Goal: Information Seeking & Learning: Learn about a topic

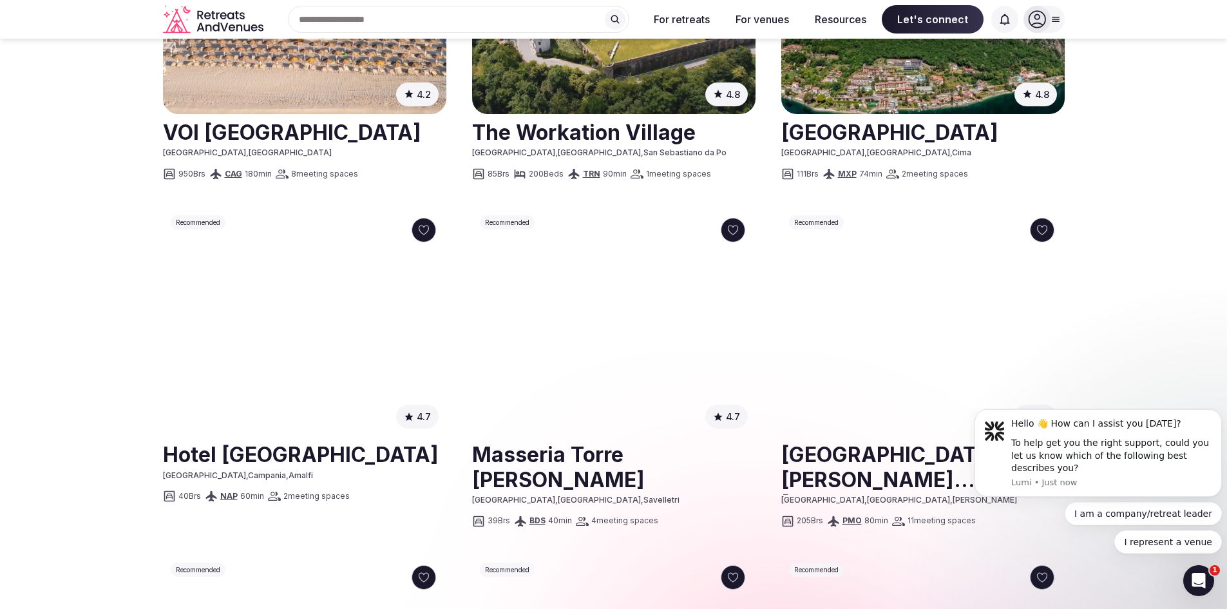
scroll to position [838, 0]
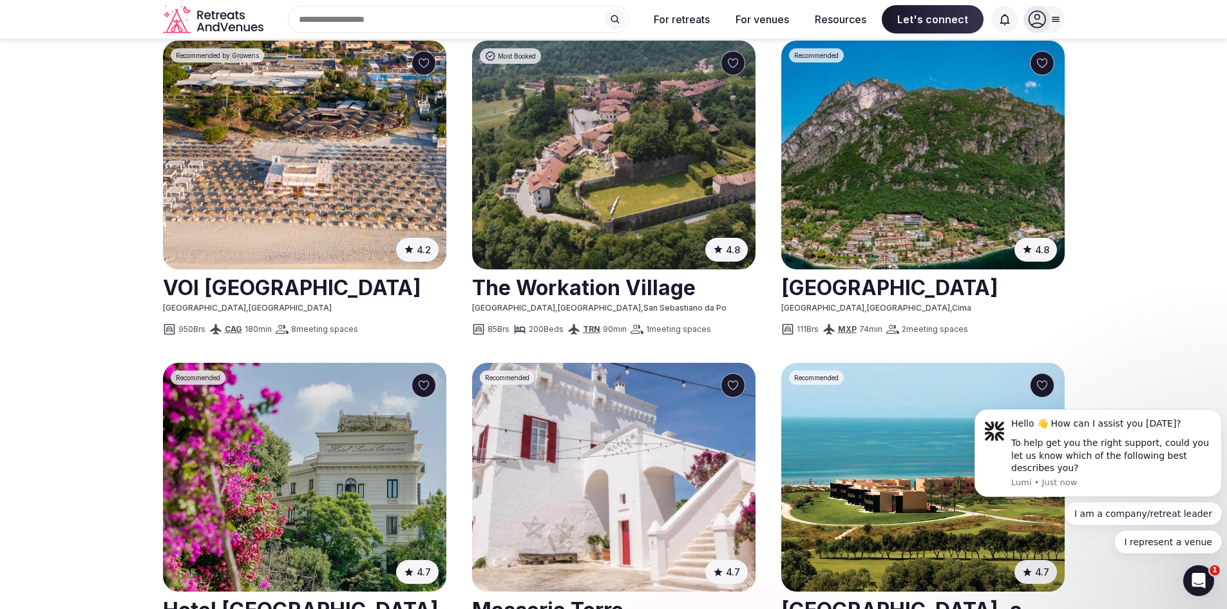
click at [591, 363] on img at bounding box center [613, 477] width 283 height 229
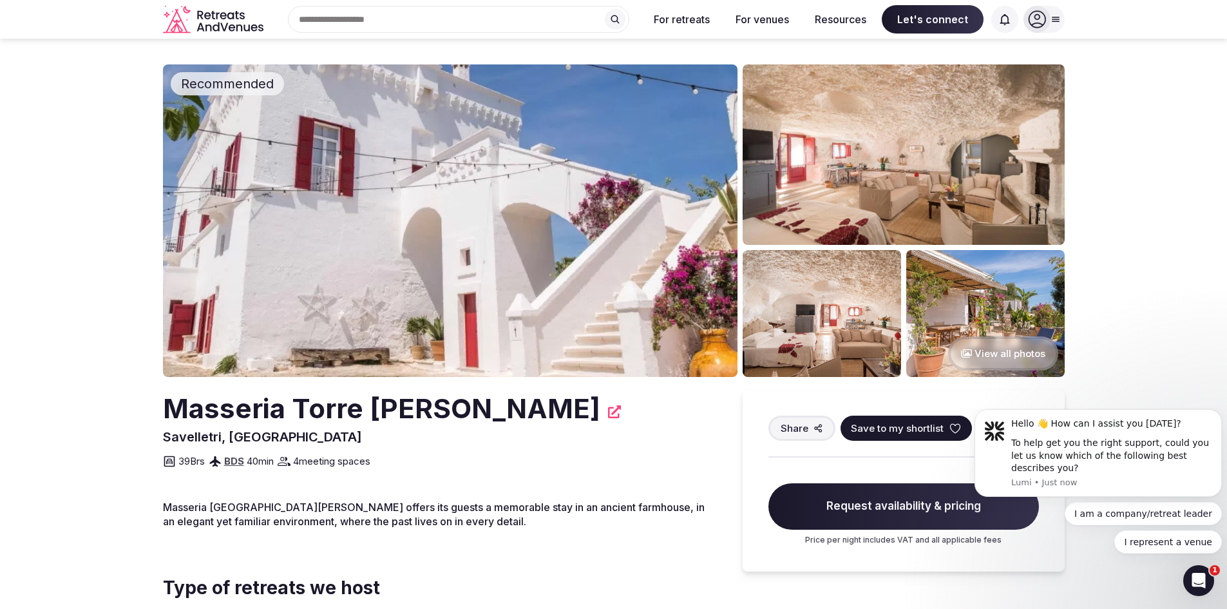
click at [997, 352] on button "View all photos" at bounding box center [1003, 353] width 110 height 34
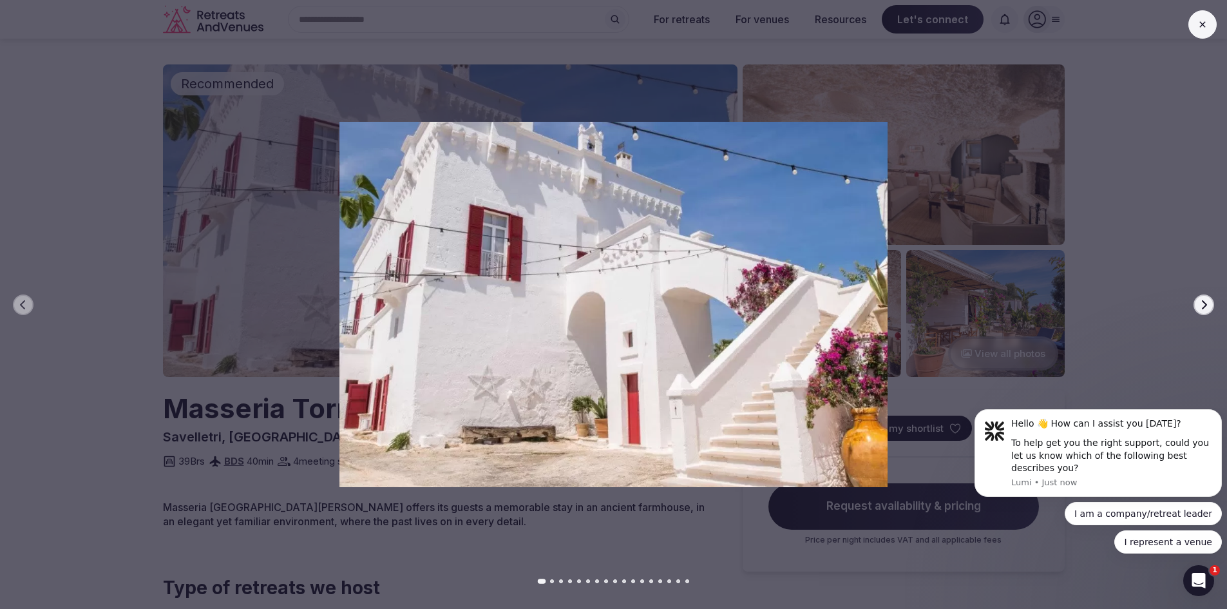
click at [1207, 305] on icon "button" at bounding box center [1204, 305] width 10 height 10
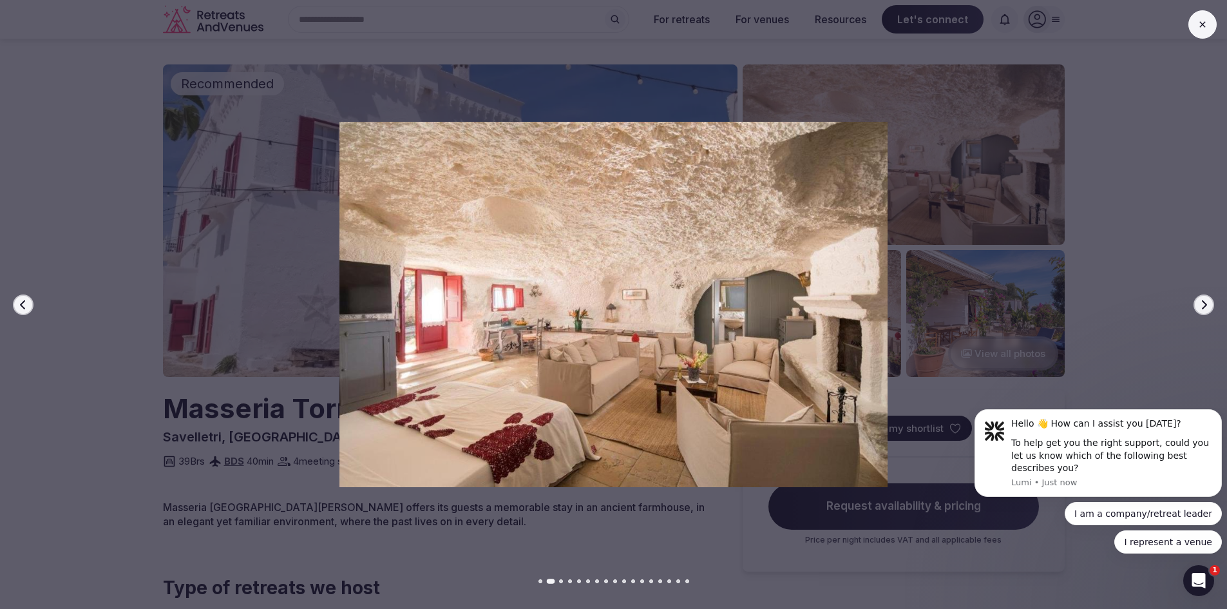
click at [1207, 305] on icon "button" at bounding box center [1204, 305] width 10 height 10
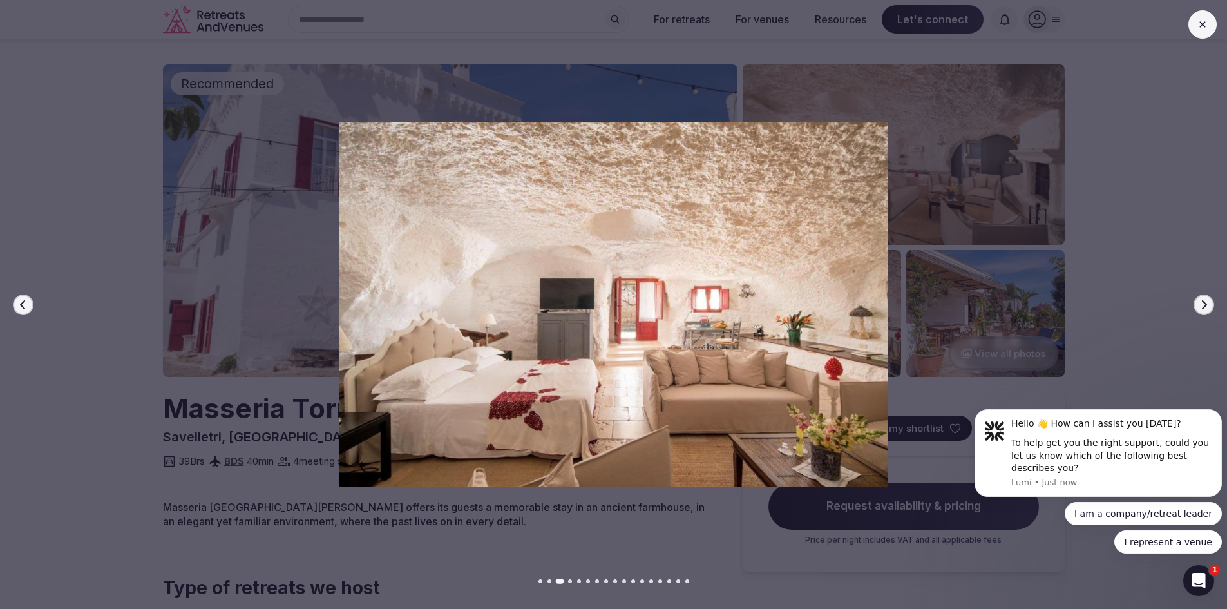
click at [1207, 305] on icon "button" at bounding box center [1204, 305] width 10 height 10
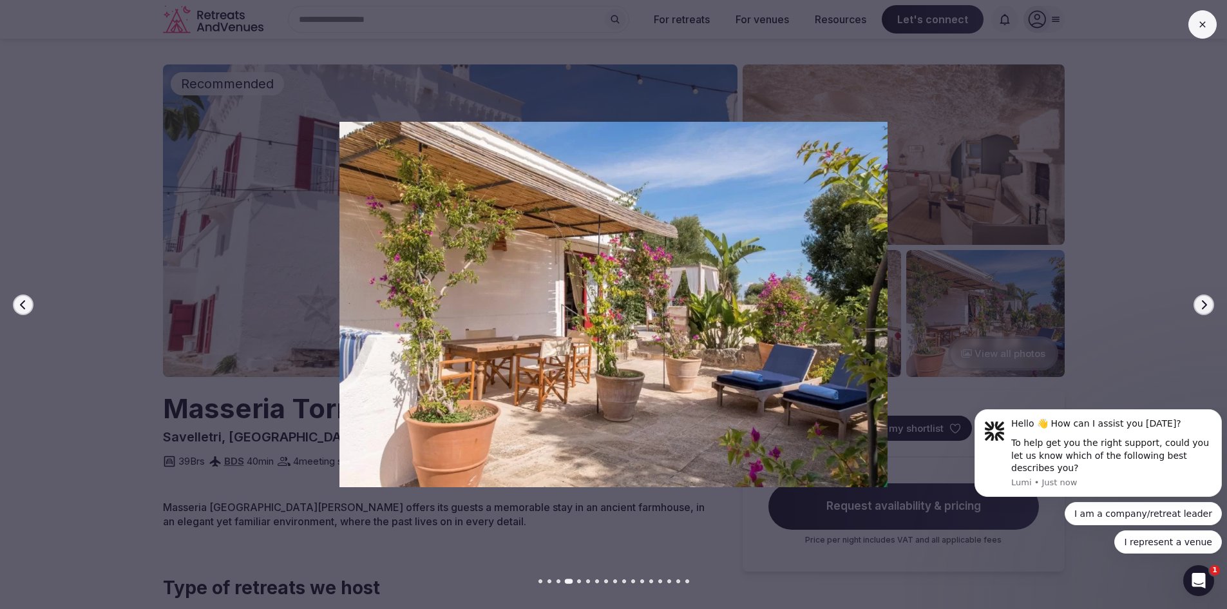
click at [1207, 305] on icon "button" at bounding box center [1204, 305] width 10 height 10
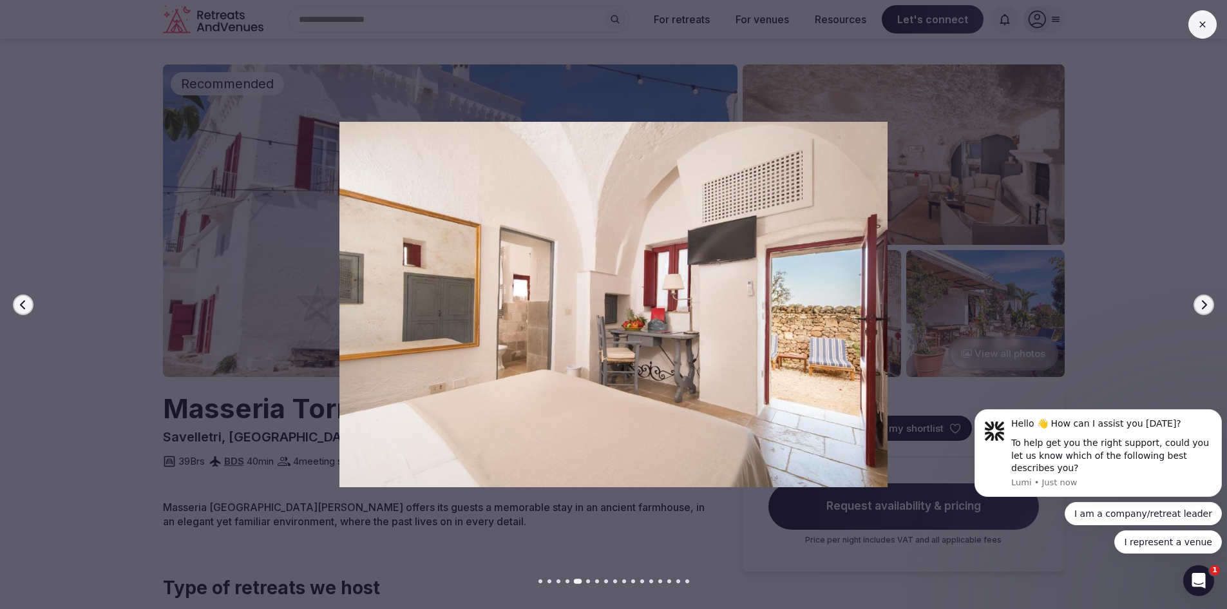
click at [1207, 305] on icon "button" at bounding box center [1204, 305] width 10 height 10
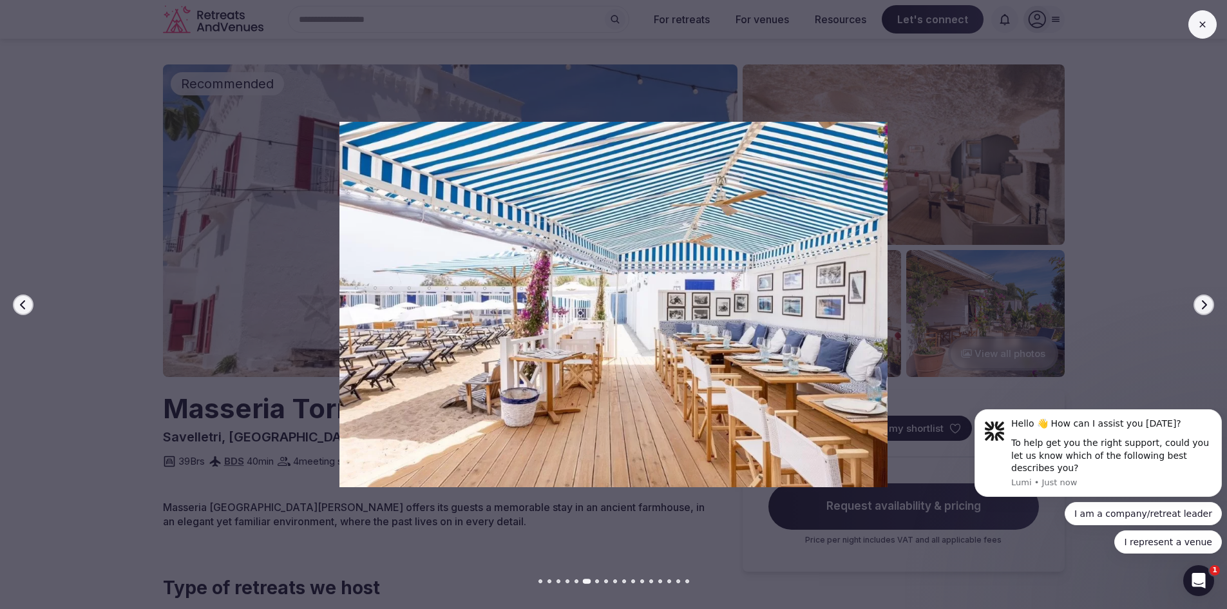
click at [1207, 305] on icon "button" at bounding box center [1204, 305] width 10 height 10
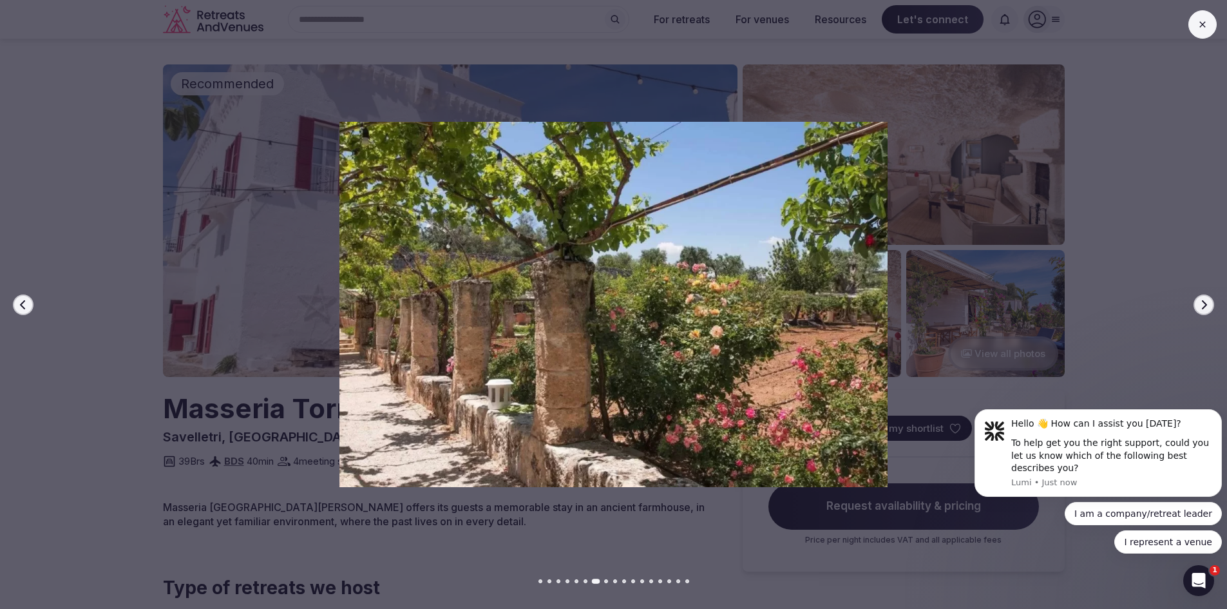
click at [1207, 305] on icon "button" at bounding box center [1204, 305] width 10 height 10
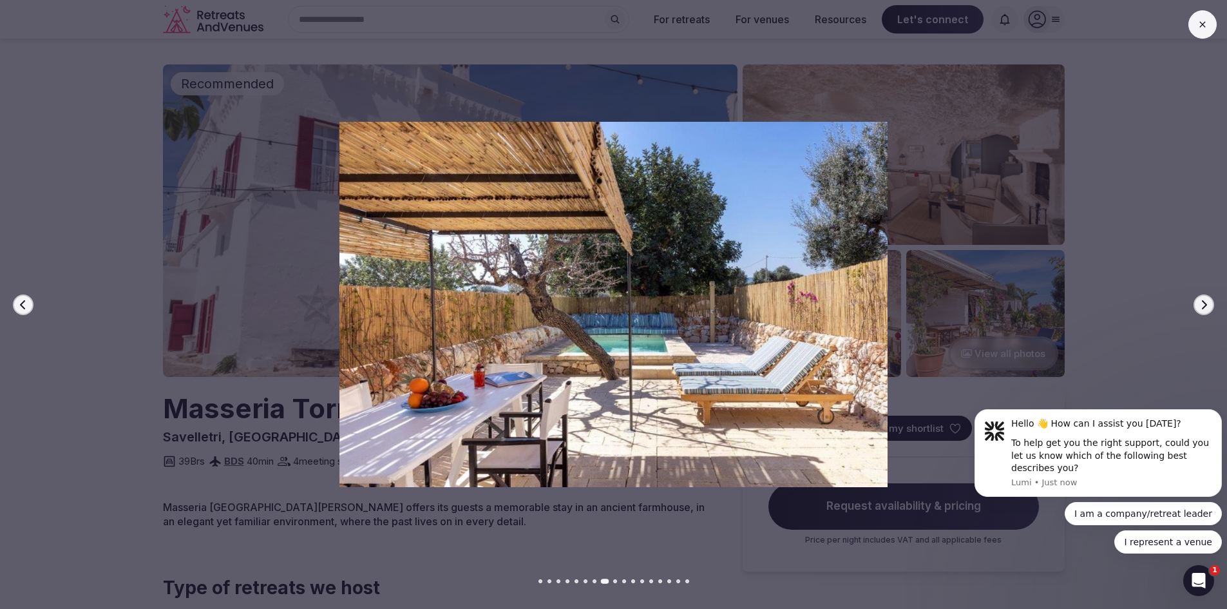
click at [1207, 305] on icon "button" at bounding box center [1204, 305] width 10 height 10
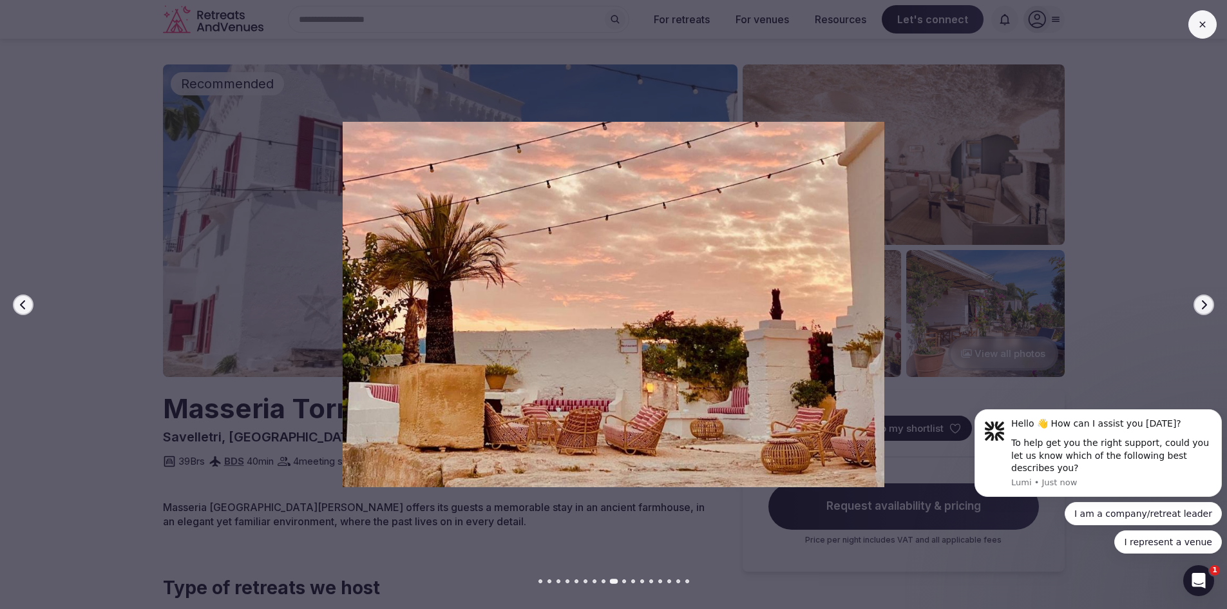
click at [1207, 305] on icon "button" at bounding box center [1204, 305] width 10 height 10
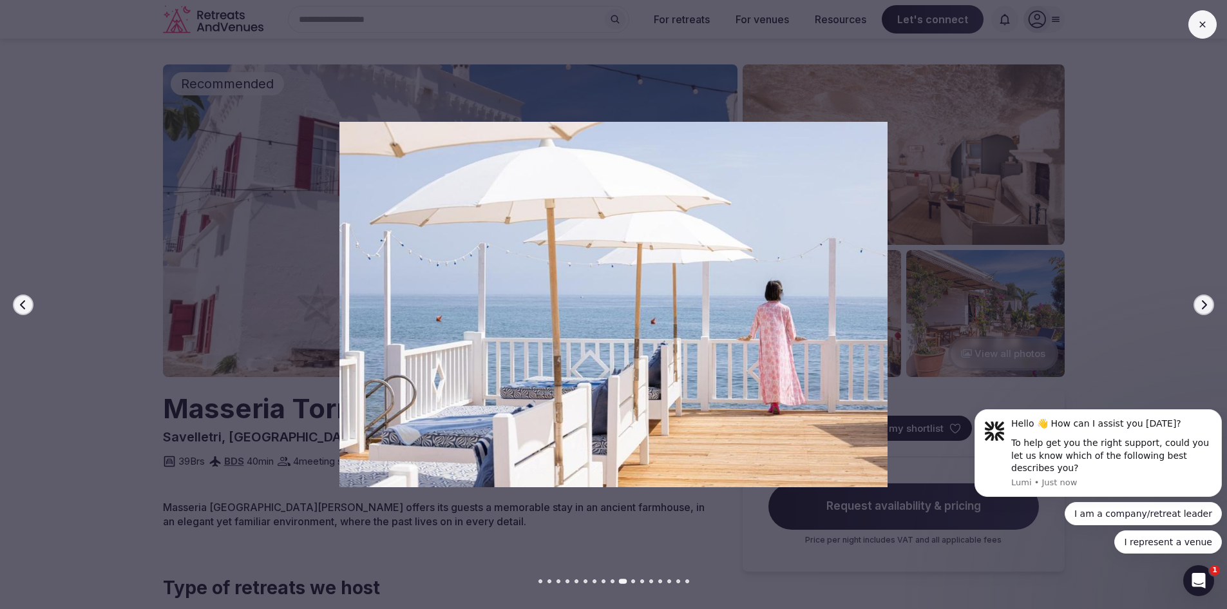
click at [1207, 305] on icon "button" at bounding box center [1204, 305] width 10 height 10
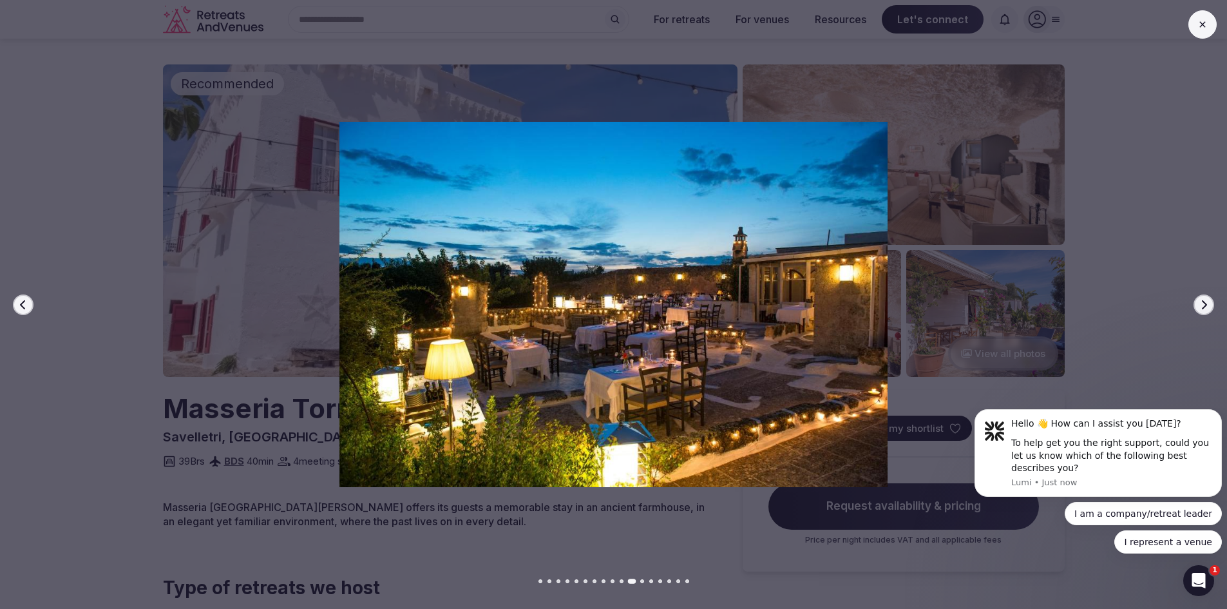
click at [1207, 305] on icon "button" at bounding box center [1204, 305] width 10 height 10
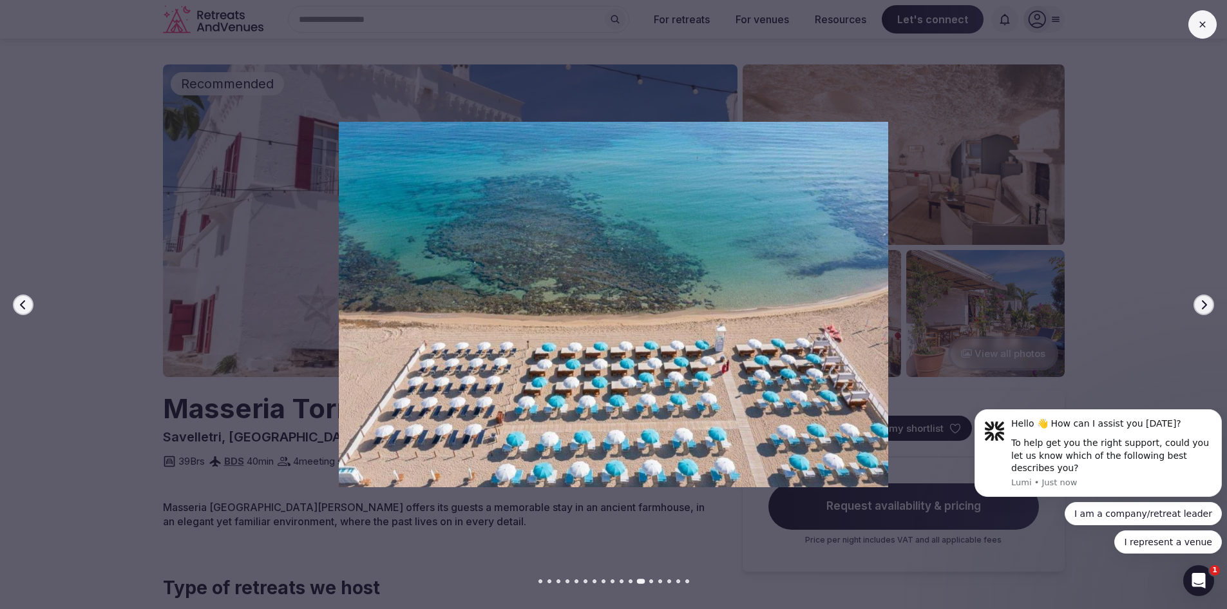
click at [1207, 305] on icon "button" at bounding box center [1204, 305] width 10 height 10
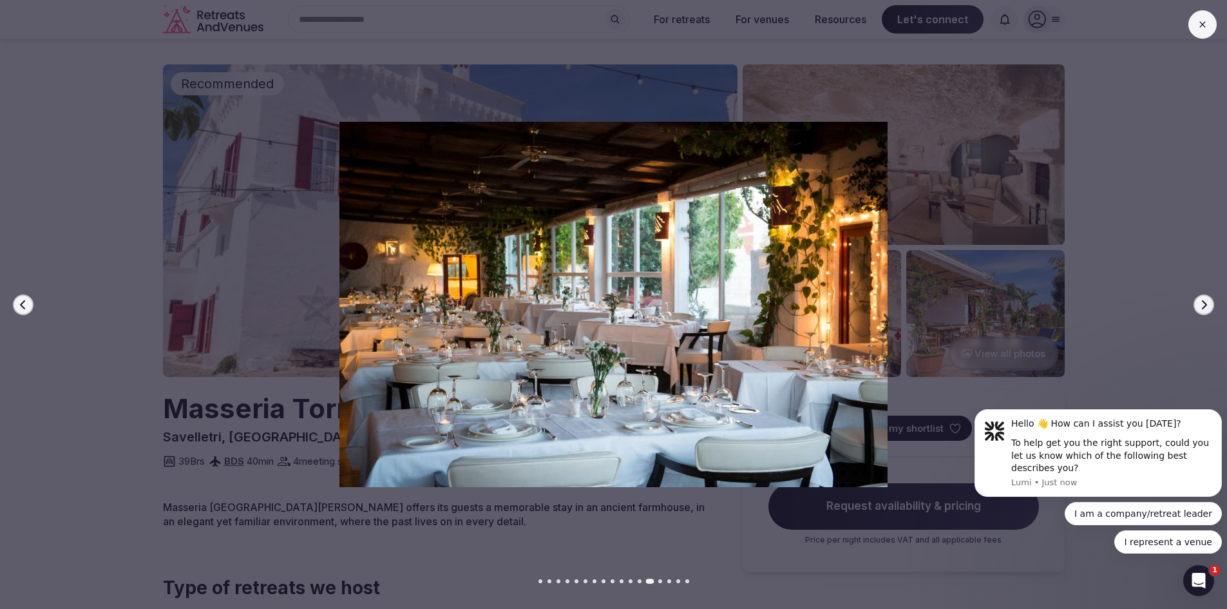
click at [1207, 305] on icon "button" at bounding box center [1204, 305] width 10 height 10
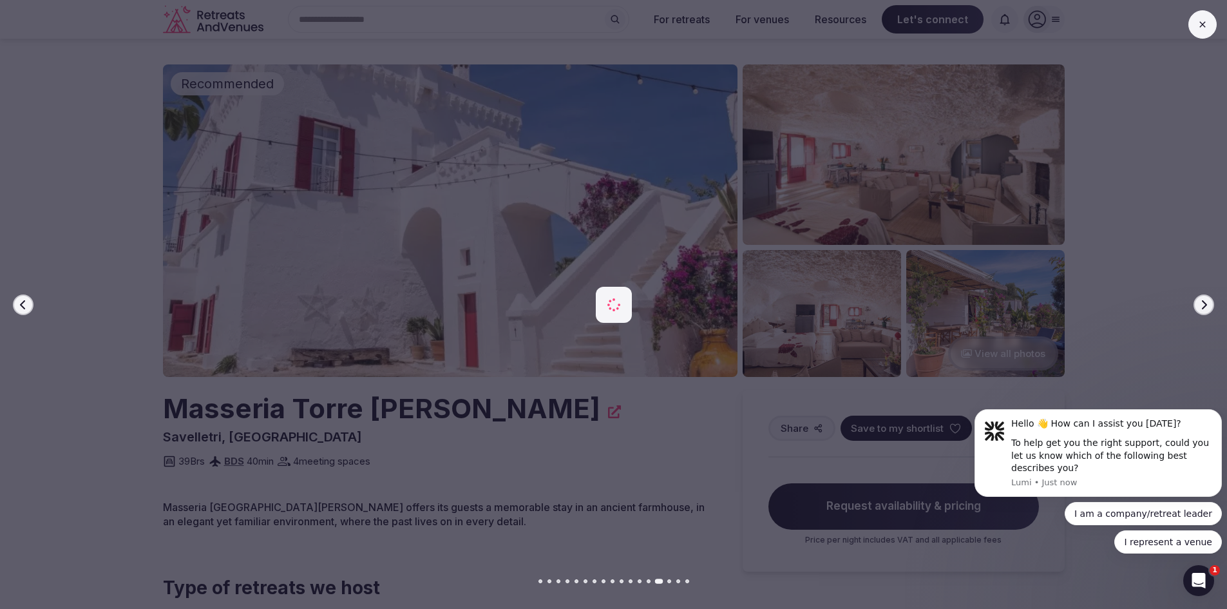
click at [1207, 305] on icon "button" at bounding box center [1204, 305] width 10 height 10
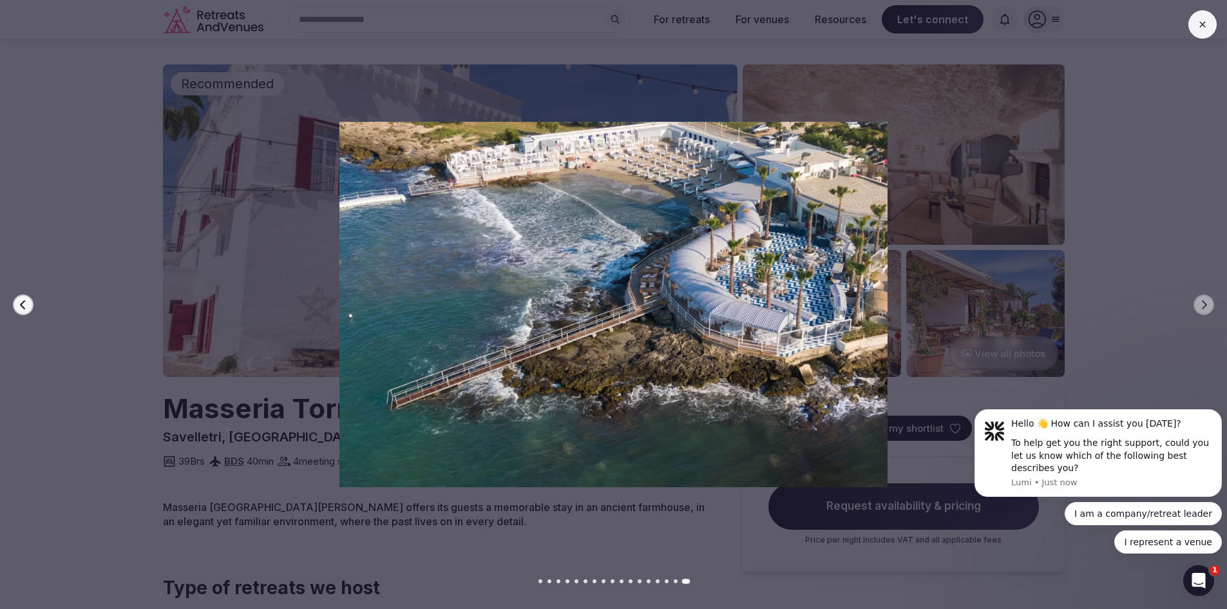
click at [1204, 23] on icon at bounding box center [1203, 24] width 10 height 10
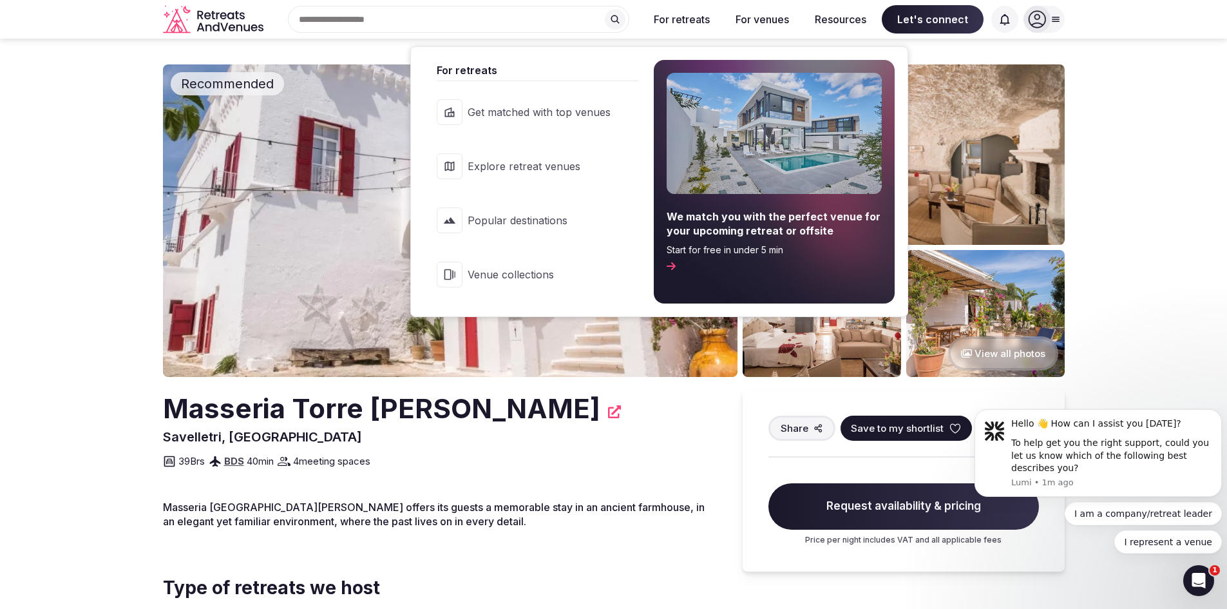
click at [586, 166] on span "Explore retreat venues" at bounding box center [539, 166] width 143 height 14
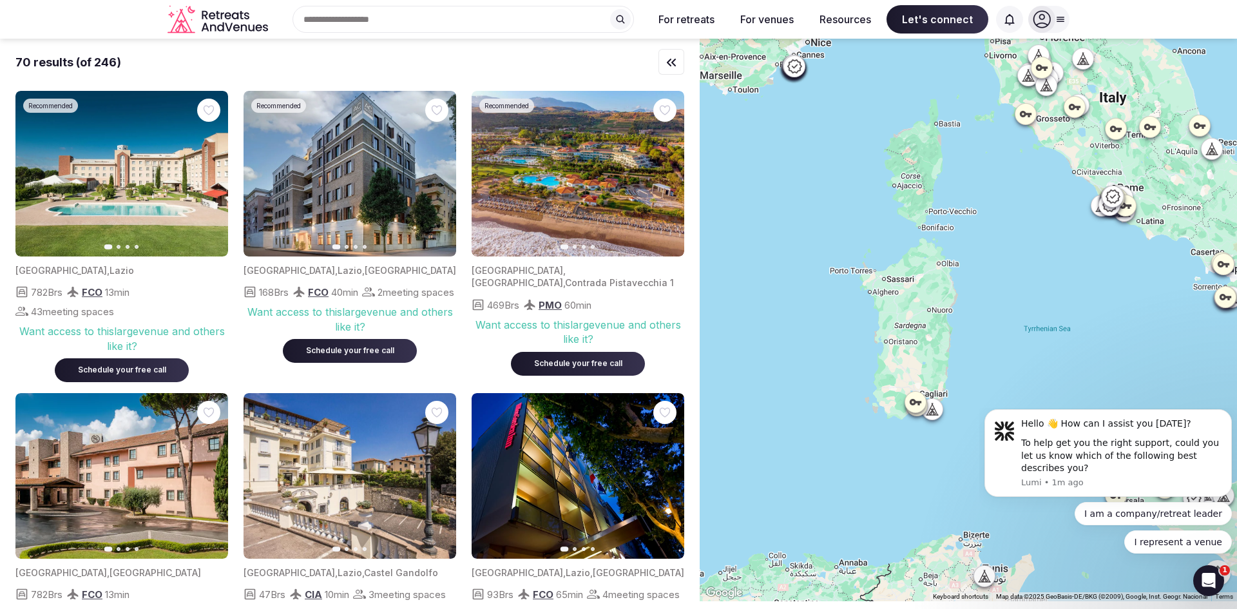
click at [936, 412] on icon at bounding box center [933, 412] width 3 height 5
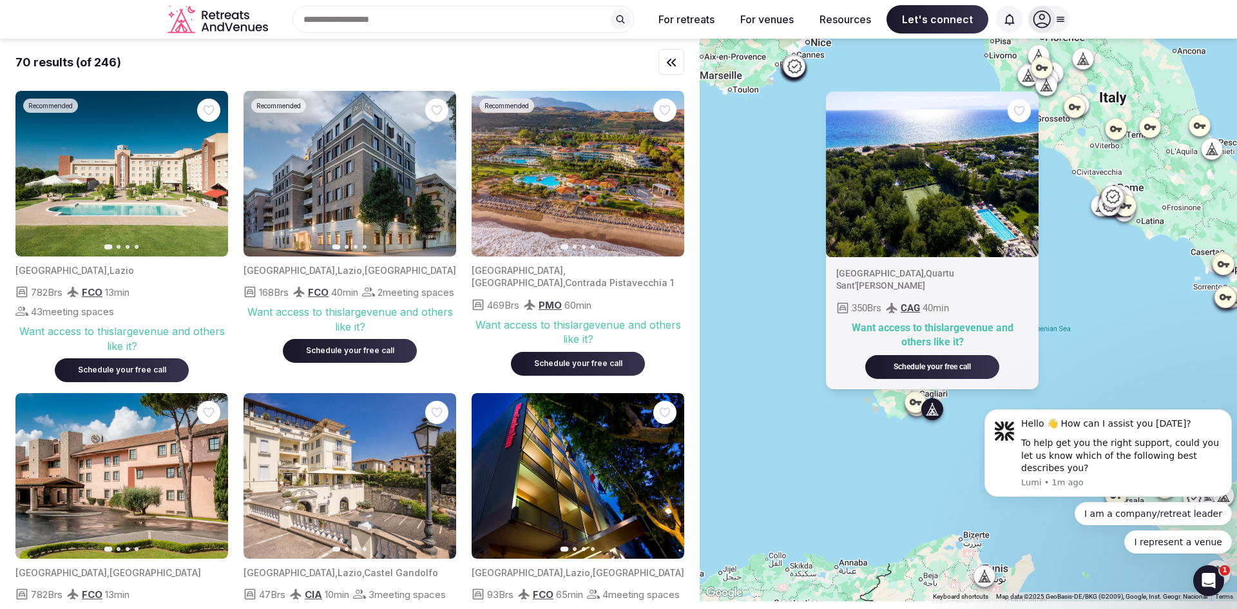
click at [0, 0] on icon "button" at bounding box center [0, 0] width 0 height 0
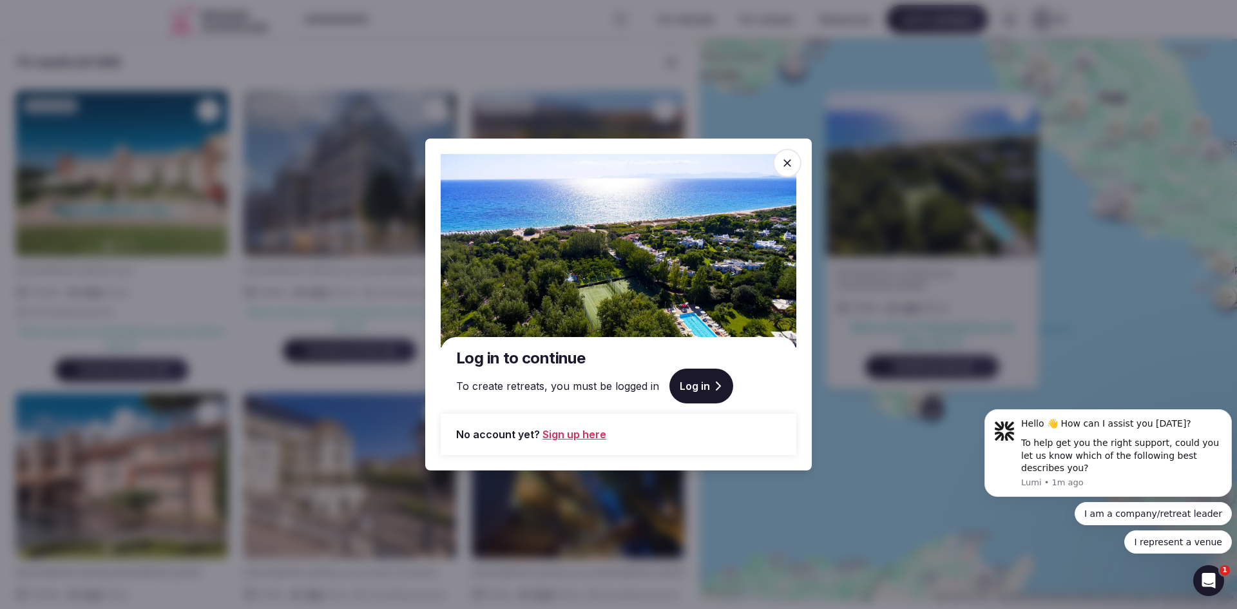
click at [796, 160] on span at bounding box center [787, 163] width 28 height 28
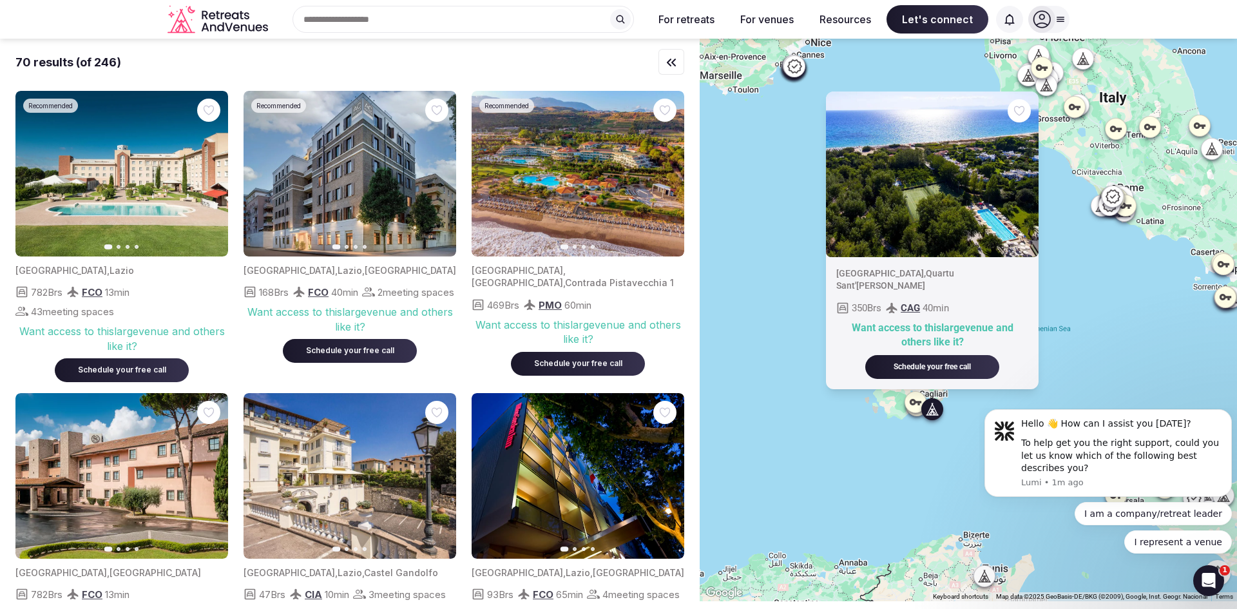
click at [922, 399] on icon at bounding box center [915, 401] width 13 height 13
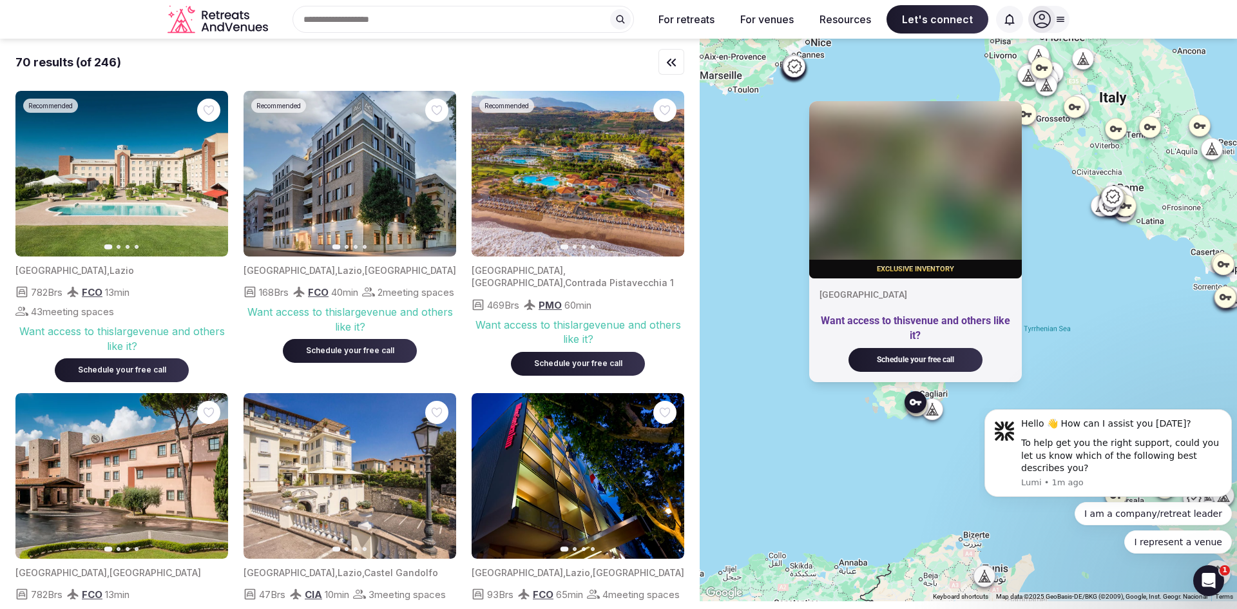
click at [917, 412] on div at bounding box center [915, 401] width 21 height 21
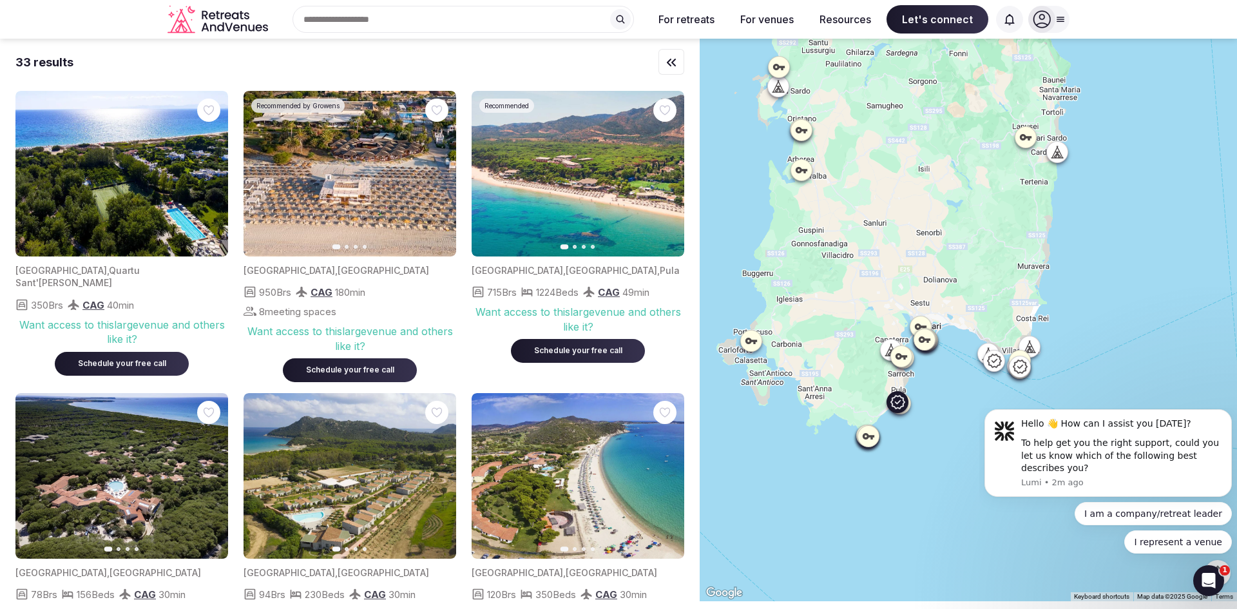
click at [662, 180] on button "Next slide" at bounding box center [666, 174] width 21 height 21
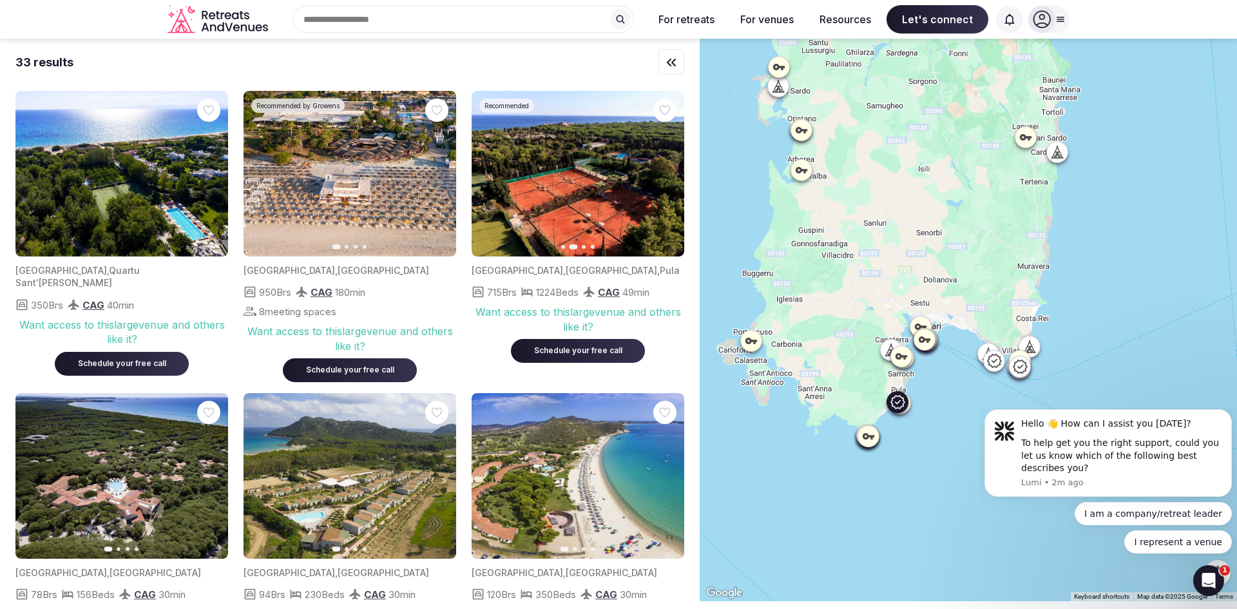
click at [662, 180] on button "Next slide" at bounding box center [666, 174] width 21 height 21
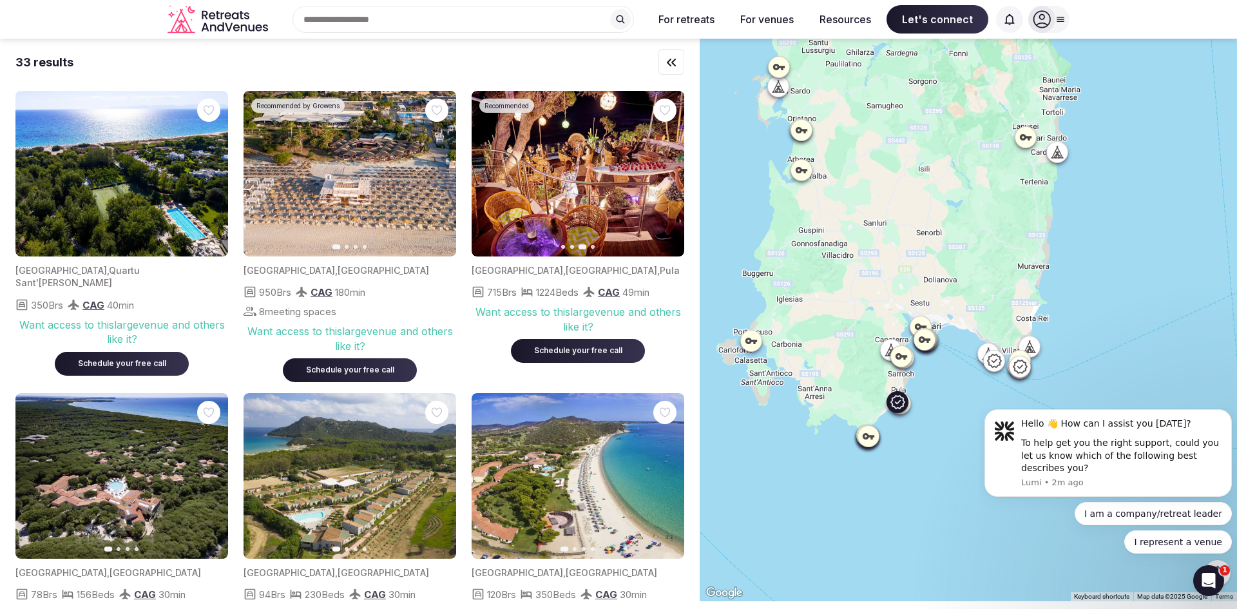
click at [660, 178] on button "Next slide" at bounding box center [666, 174] width 21 height 21
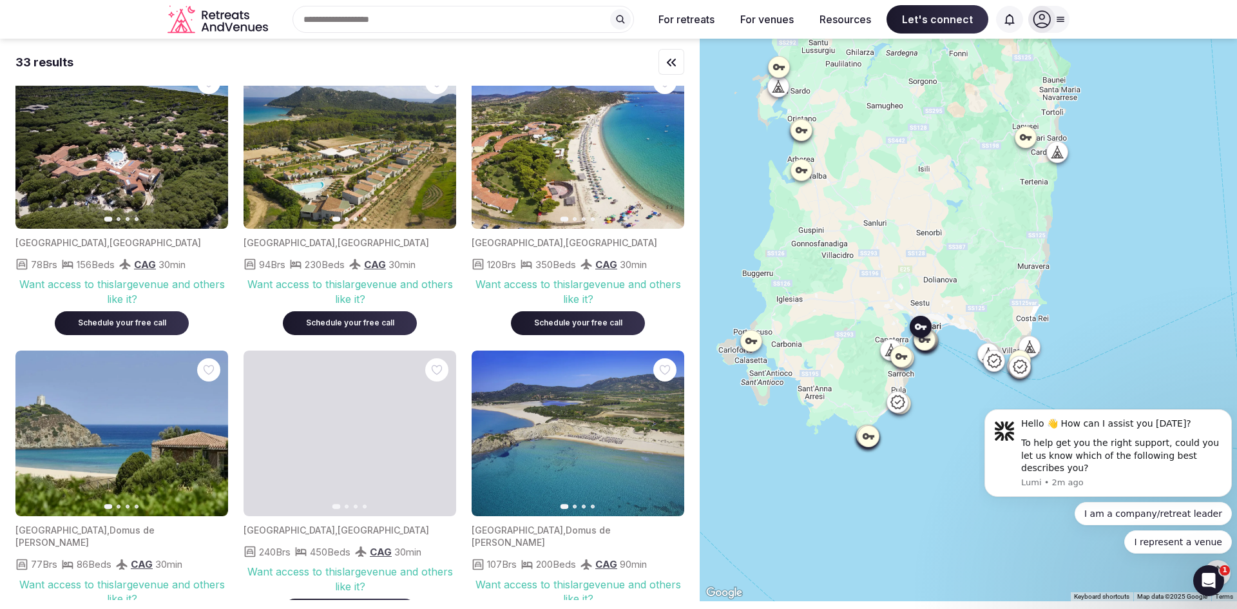
scroll to position [193, 0]
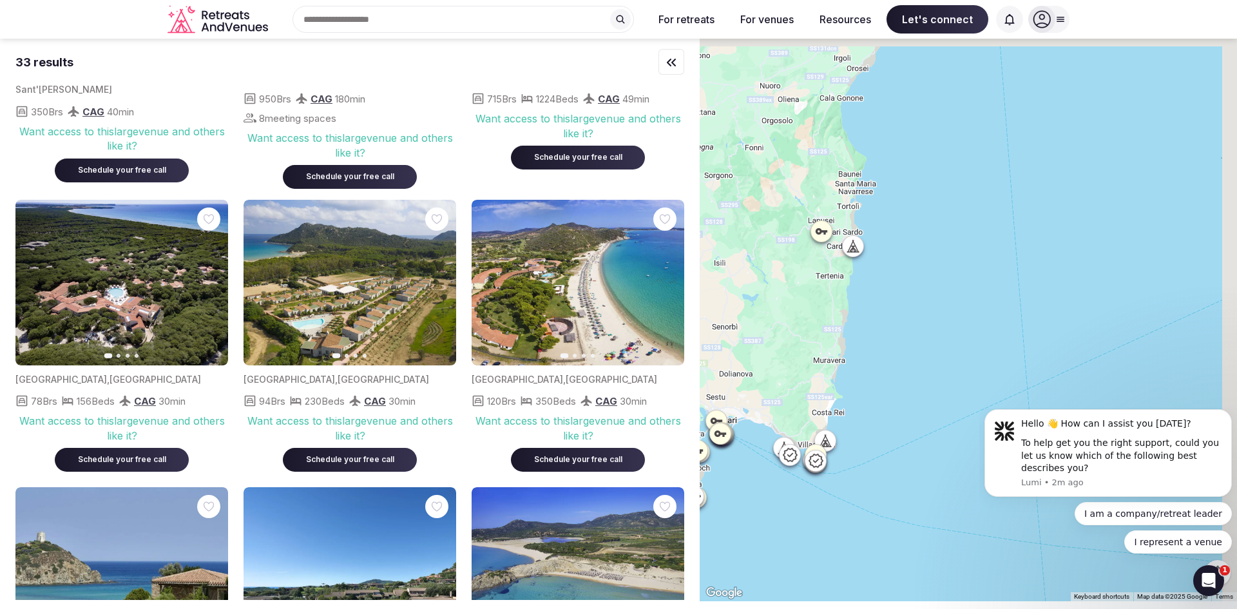
drag, startPoint x: 1179, startPoint y: 338, endPoint x: 891, endPoint y: 446, distance: 307.7
click at [891, 446] on div at bounding box center [968, 320] width 537 height 562
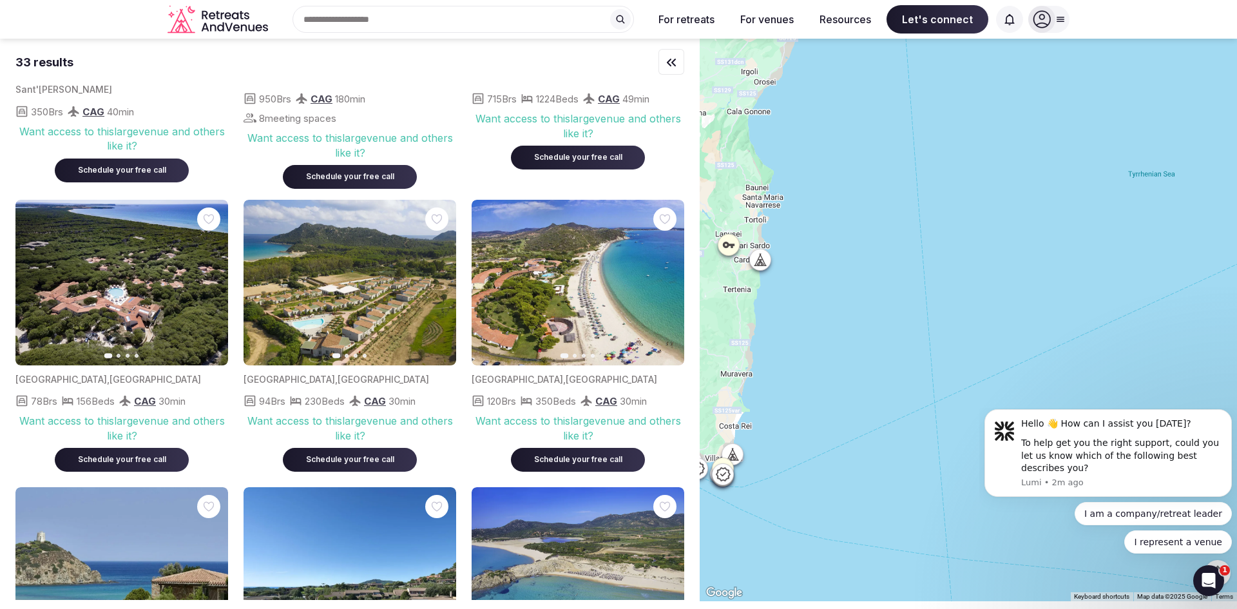
scroll to position [0, 0]
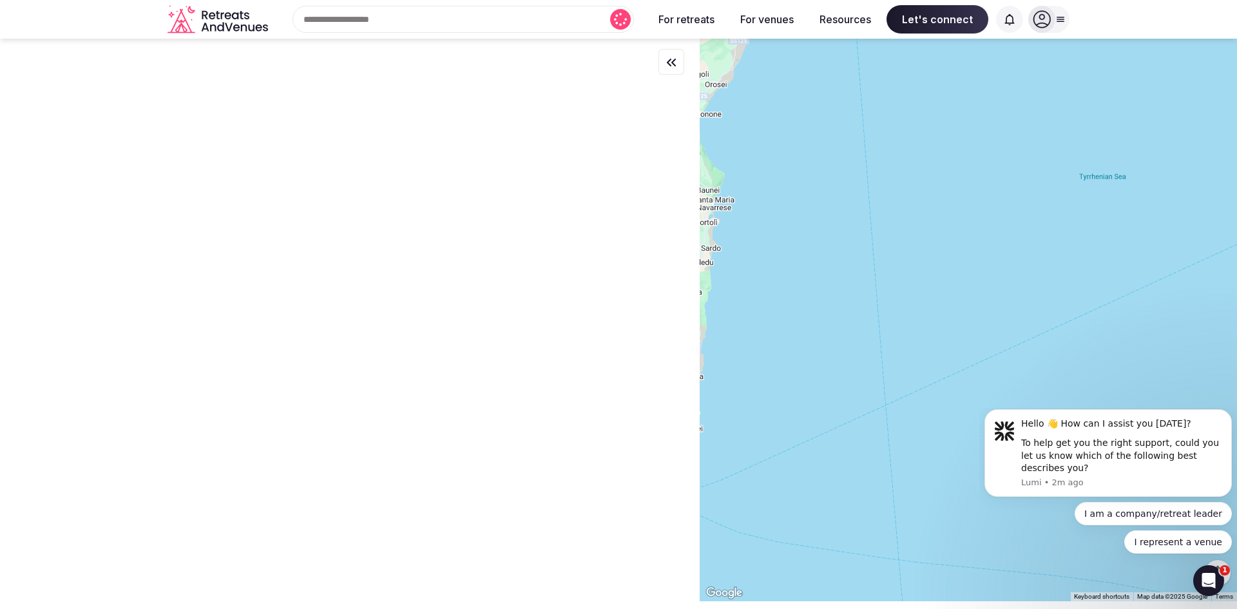
drag, startPoint x: 1003, startPoint y: 387, endPoint x: 829, endPoint y: 387, distance: 174.0
click at [829, 388] on div at bounding box center [968, 320] width 537 height 562
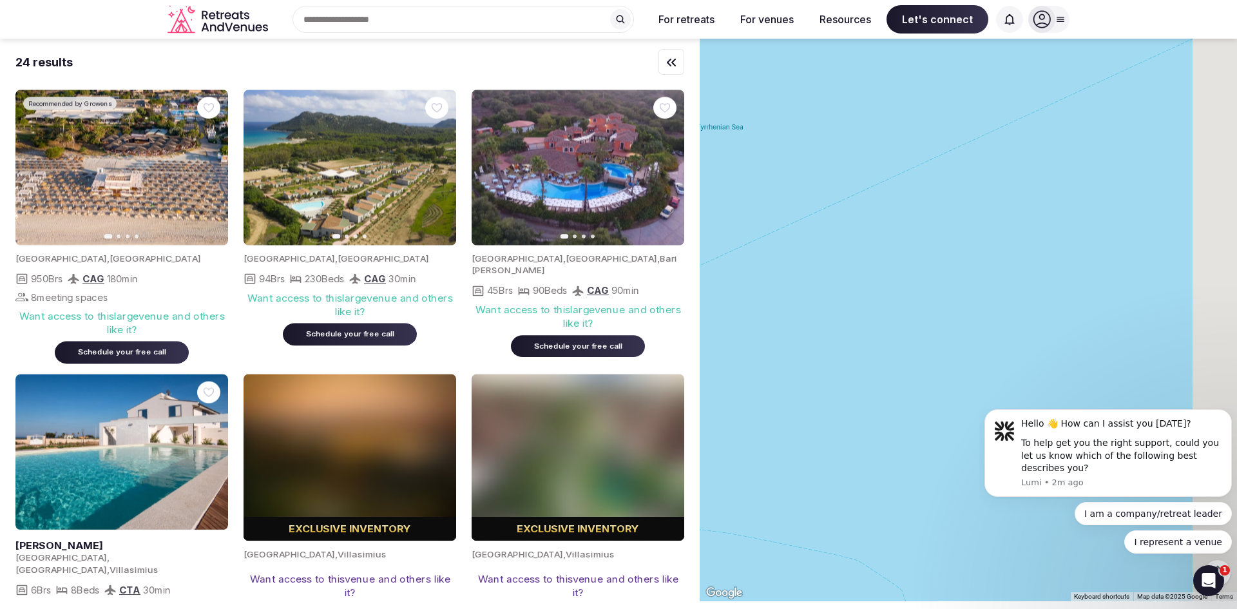
drag, startPoint x: 960, startPoint y: 393, endPoint x: 852, endPoint y: 347, distance: 117.2
click at [751, 346] on div at bounding box center [968, 320] width 537 height 562
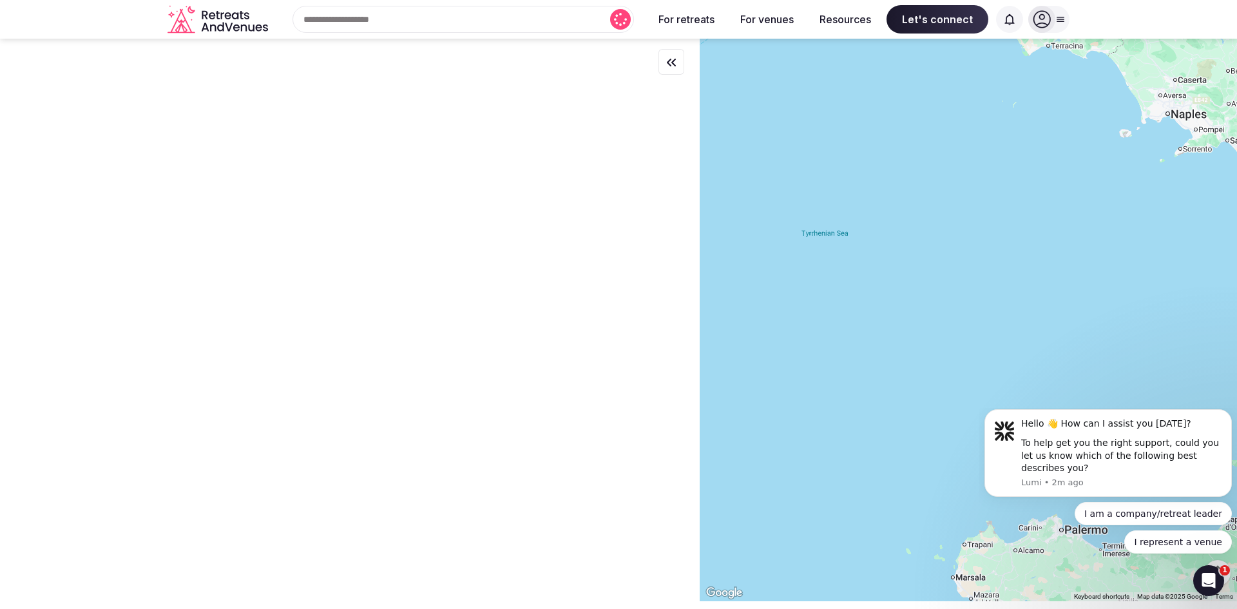
drag, startPoint x: 962, startPoint y: 358, endPoint x: 780, endPoint y: 356, distance: 181.7
click at [784, 356] on div at bounding box center [968, 320] width 537 height 562
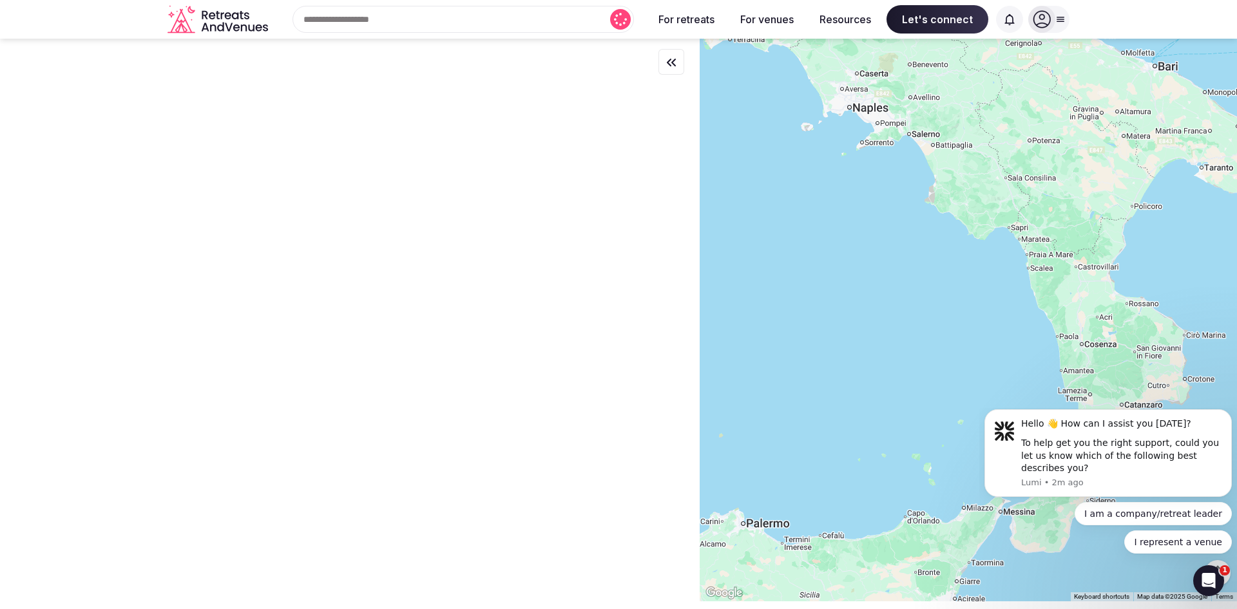
drag, startPoint x: 954, startPoint y: 340, endPoint x: 852, endPoint y: 348, distance: 101.5
click at [847, 349] on div at bounding box center [968, 320] width 537 height 562
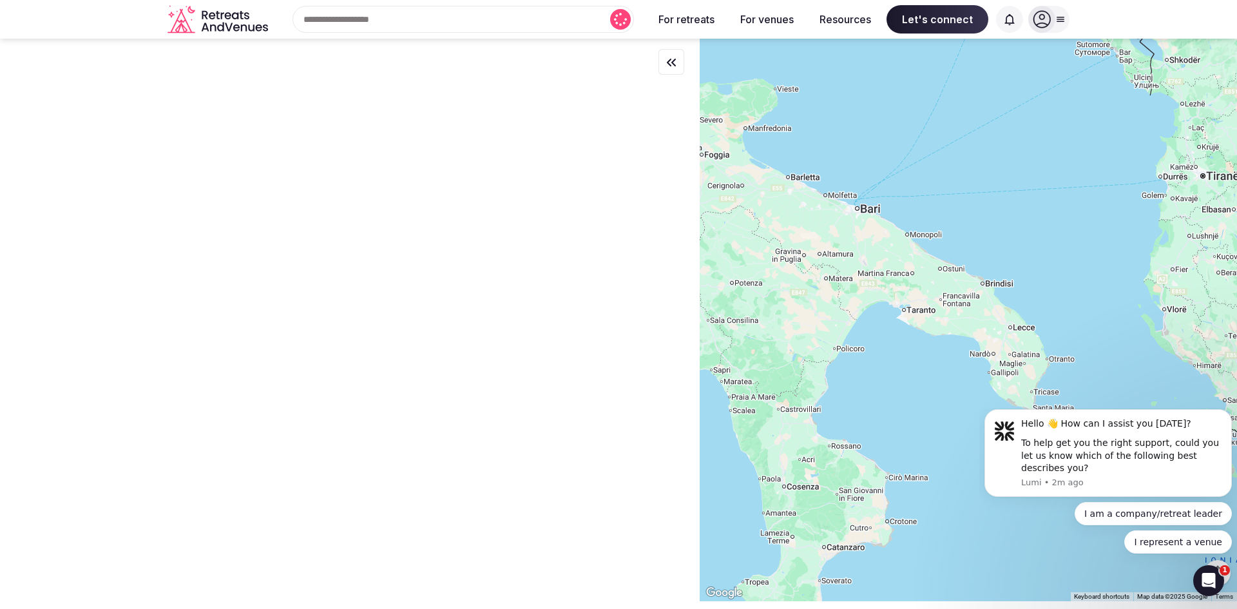
drag, startPoint x: 1075, startPoint y: 281, endPoint x: 916, endPoint y: 402, distance: 200.0
click at [919, 409] on div at bounding box center [968, 320] width 537 height 562
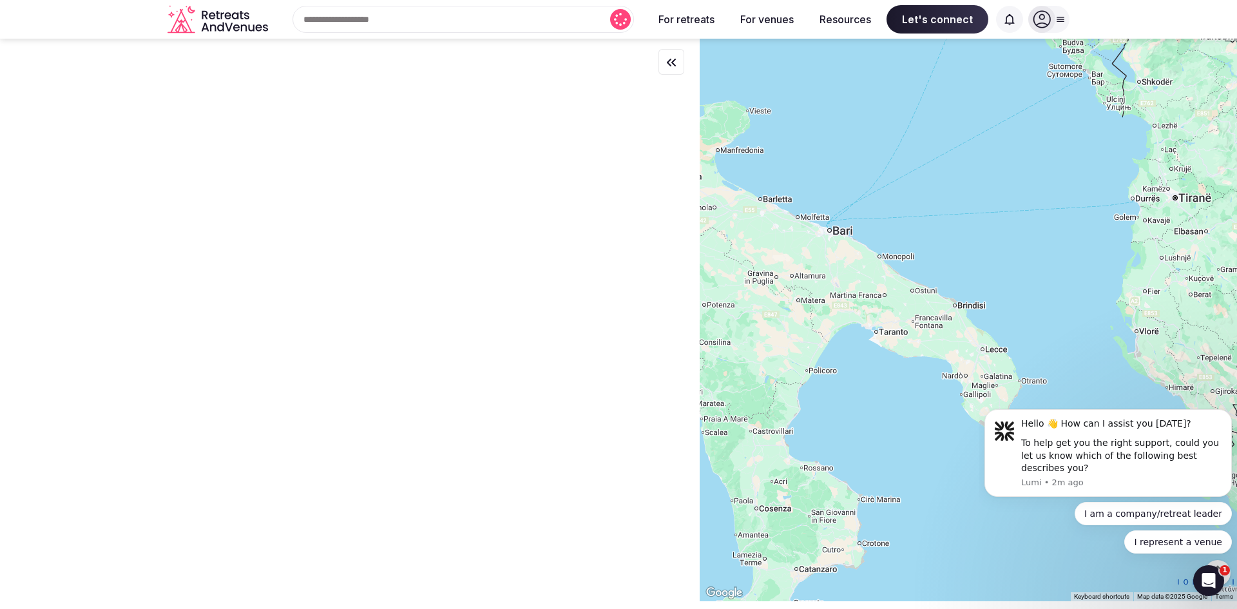
drag, startPoint x: 1053, startPoint y: 279, endPoint x: 977, endPoint y: 340, distance: 97.7
click at [977, 340] on div at bounding box center [968, 320] width 537 height 562
